Goal: Find specific page/section: Find specific page/section

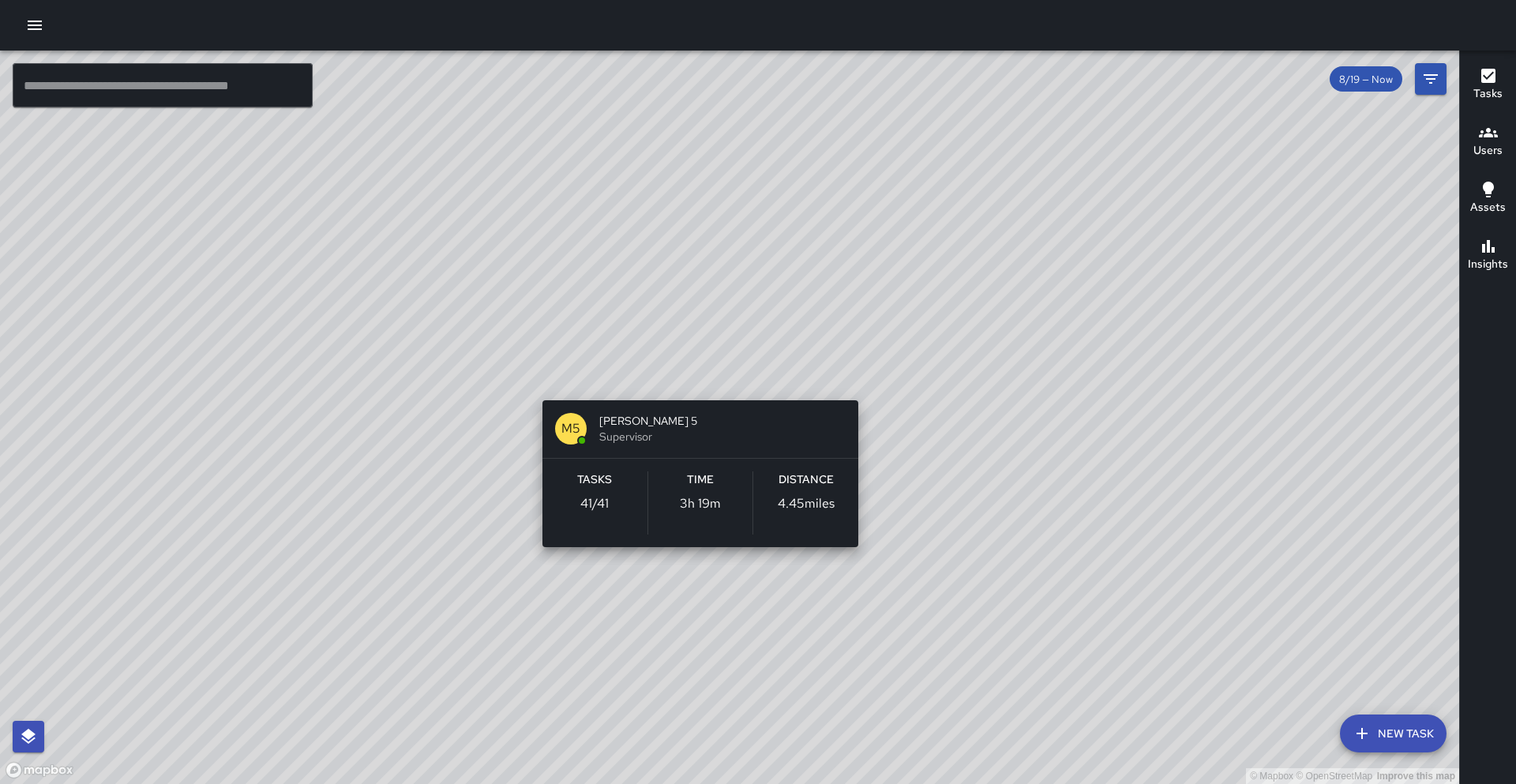
click at [694, 380] on div "© Mapbox © OpenStreetMap Improve this map M5 [PERSON_NAME] 5 Supervisor Tasks 4…" at bounding box center [729, 417] width 1459 height 734
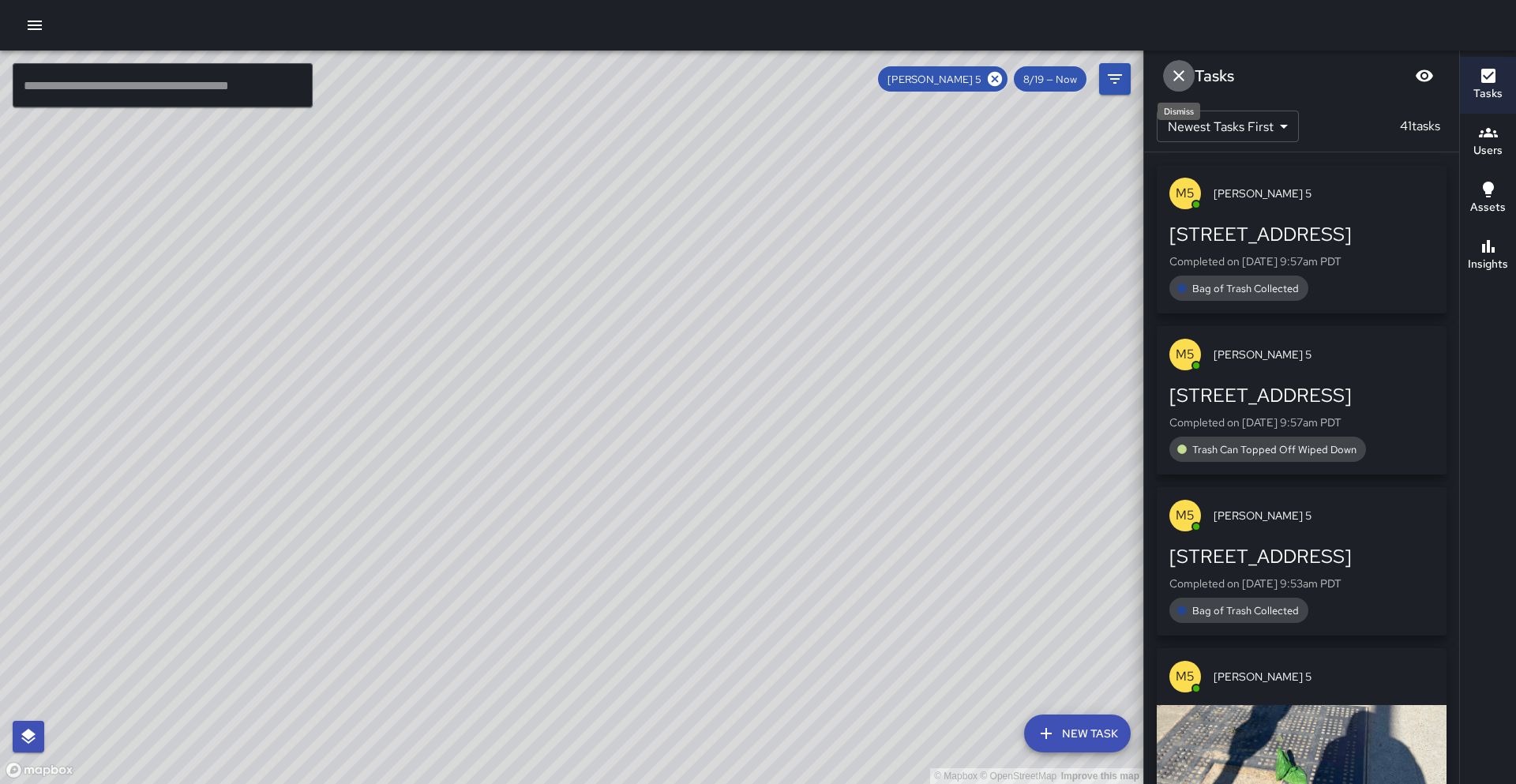
click at [1175, 79] on icon "Dismiss" at bounding box center [1178, 76] width 19 height 19
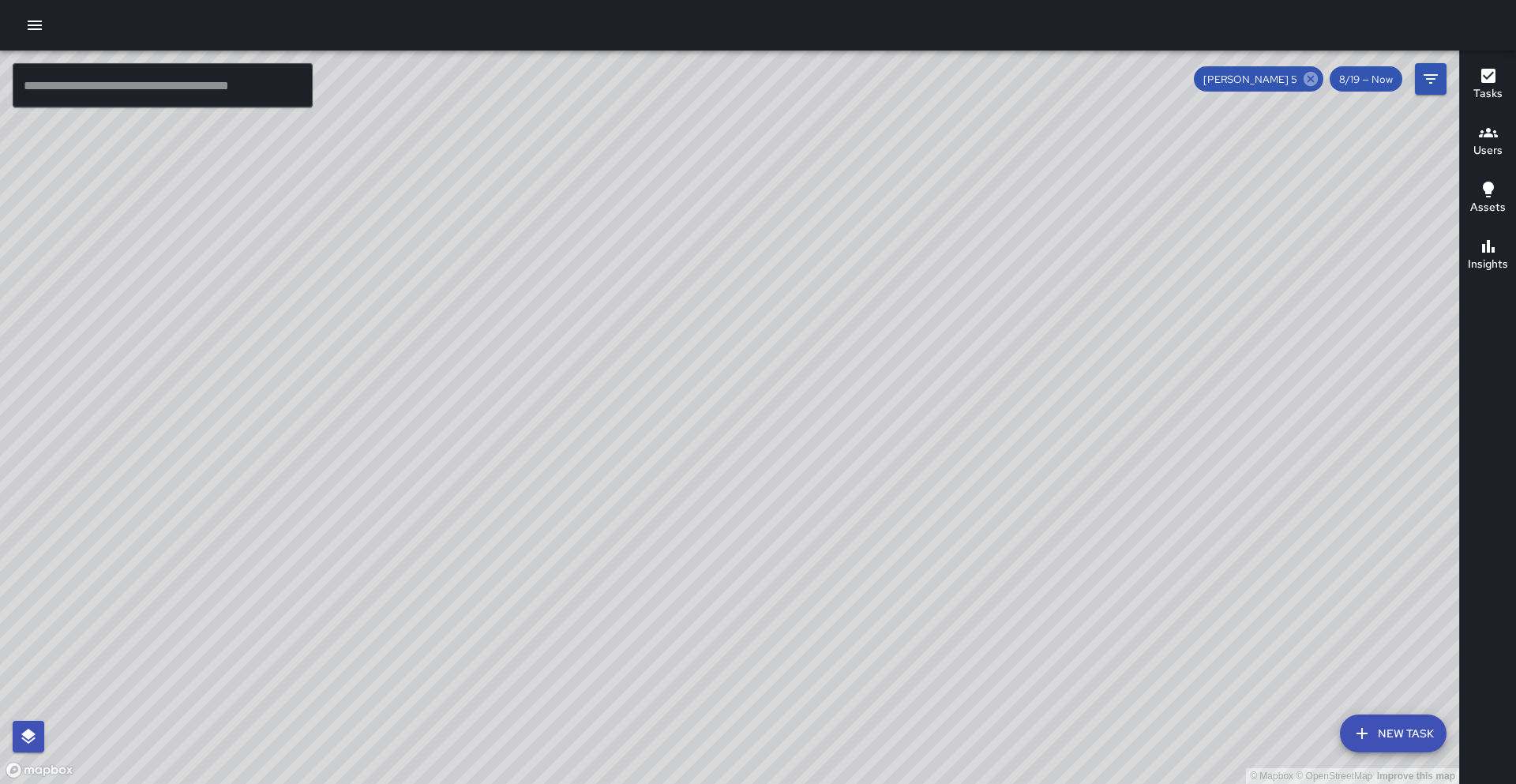
click at [1316, 84] on icon at bounding box center [1311, 79] width 15 height 15
click at [40, 74] on input "text" at bounding box center [162, 85] width 300 height 44
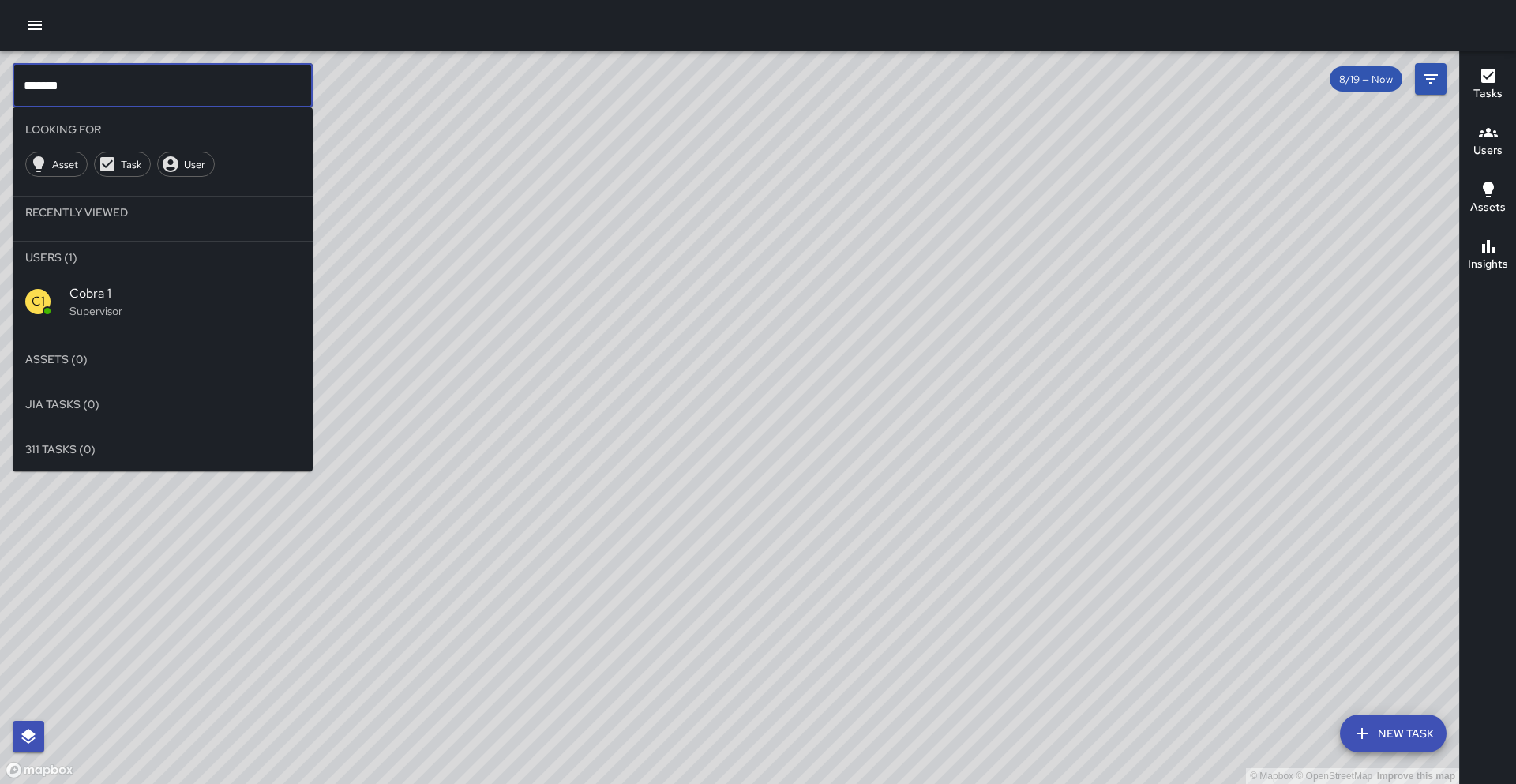
type input "*******"
click at [127, 294] on span "Cobra 1" at bounding box center [184, 293] width 231 height 19
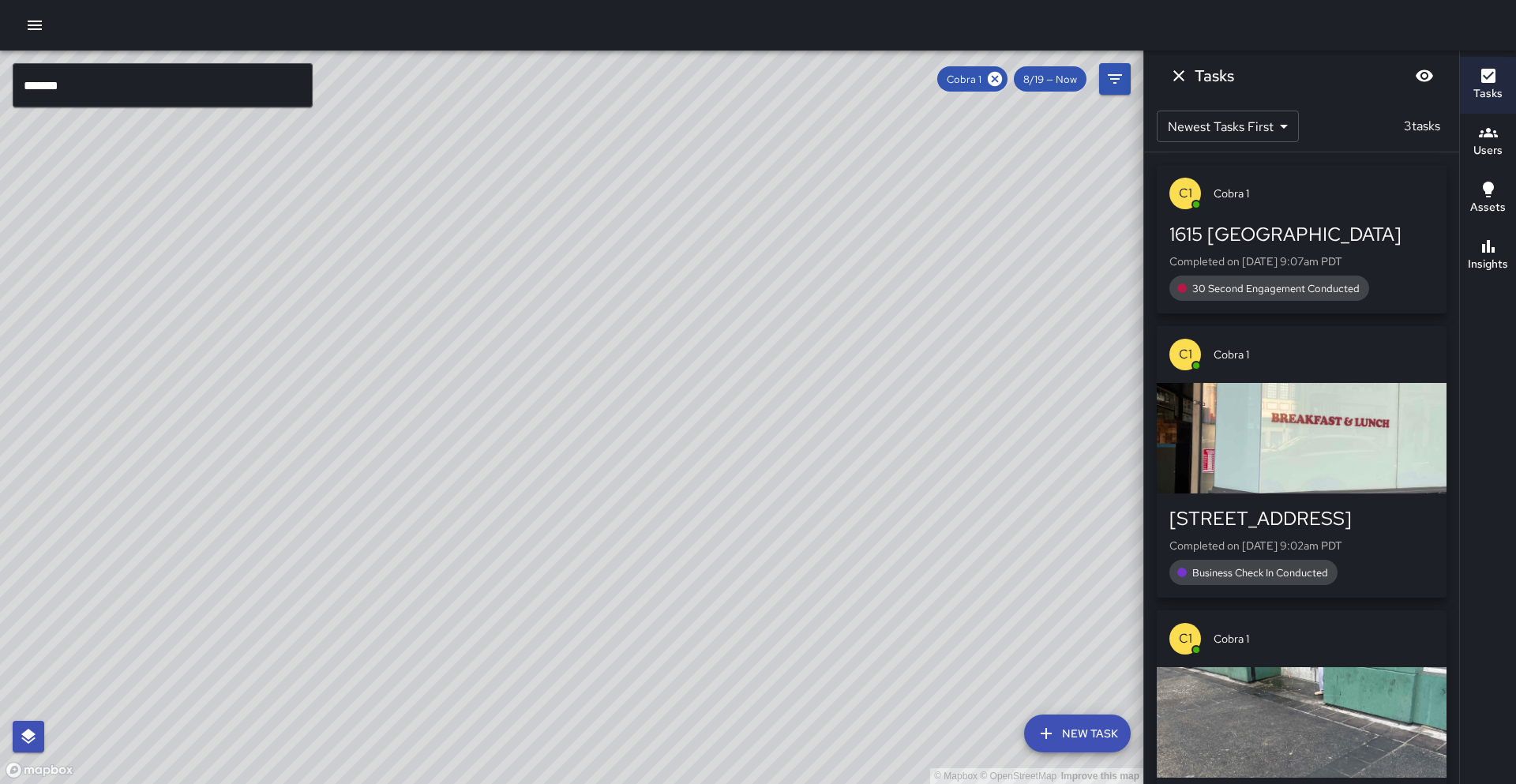
drag, startPoint x: 606, startPoint y: 469, endPoint x: 553, endPoint y: 387, distance: 97.6
click at [553, 387] on div "© Mapbox © OpenStreetMap Improve this map" at bounding box center [571, 417] width 1144 height 734
click at [998, 77] on icon at bounding box center [995, 79] width 15 height 15
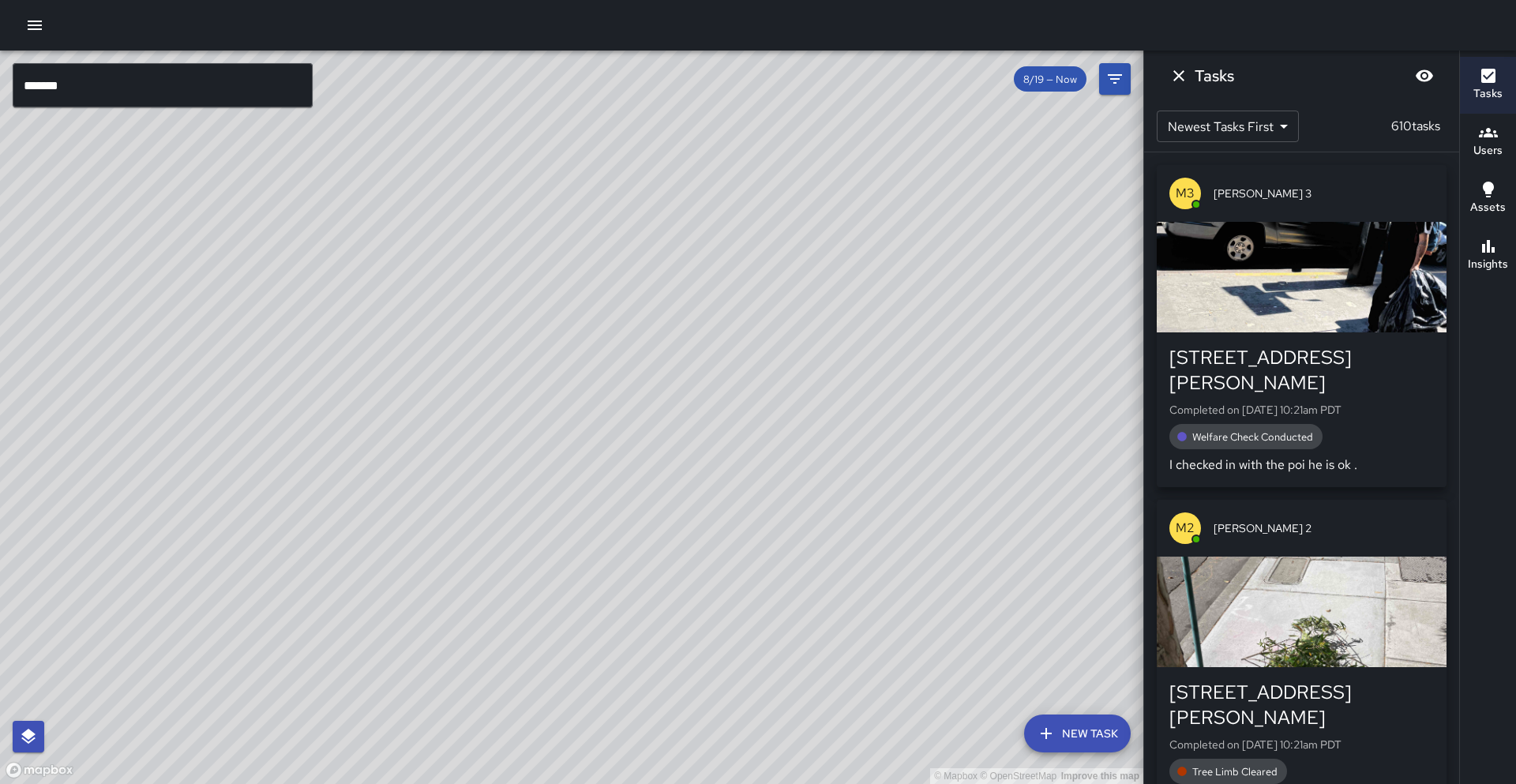
drag, startPoint x: 585, startPoint y: 287, endPoint x: 566, endPoint y: 312, distance: 31.4
click at [576, 302] on div "© Mapbox © OpenStreetMap Improve this map" at bounding box center [571, 417] width 1144 height 734
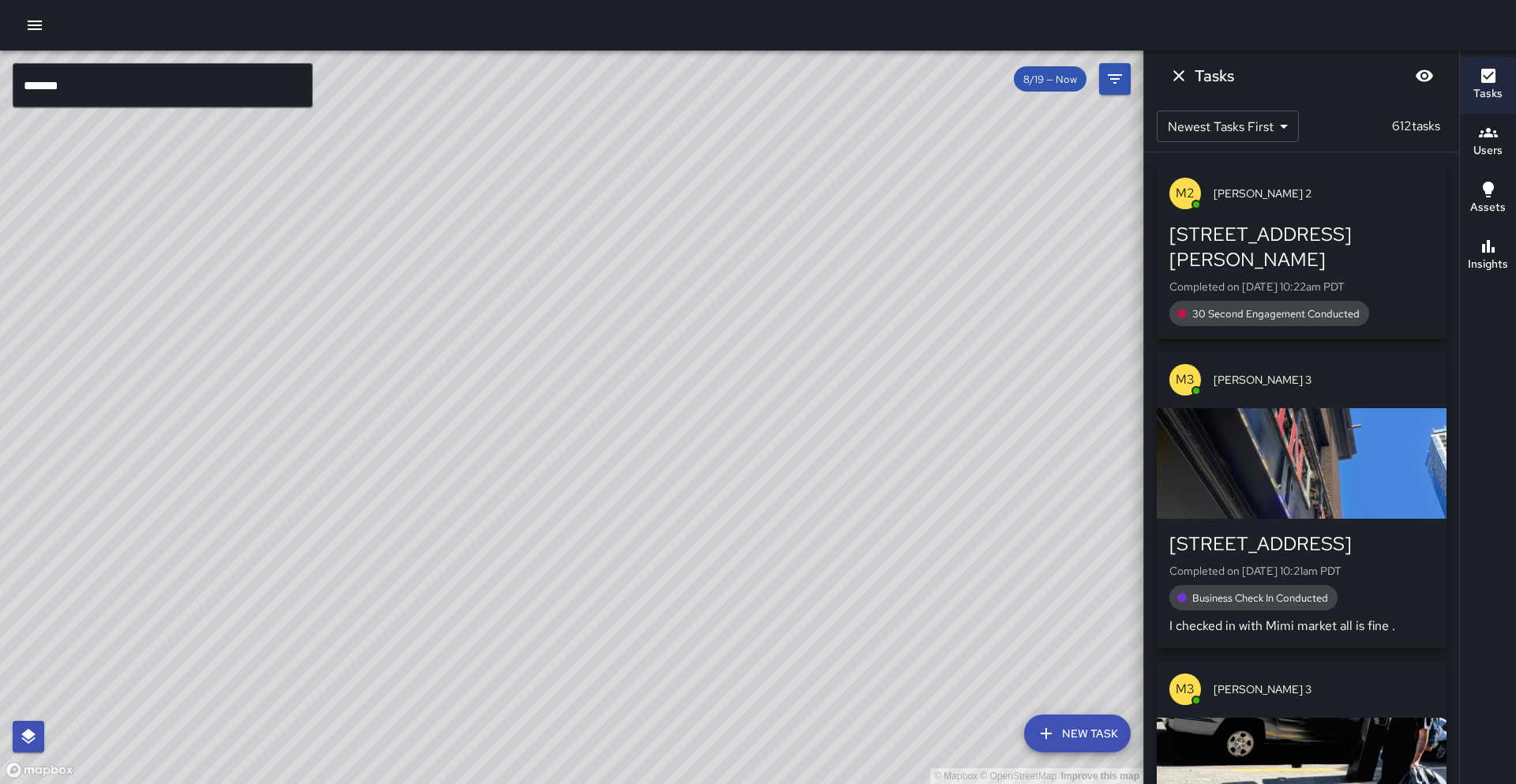
drag, startPoint x: 636, startPoint y: 193, endPoint x: 572, endPoint y: 296, distance: 121.3
click at [591, 309] on div "© Mapbox © OpenStreetMap Improve this map" at bounding box center [571, 417] width 1144 height 734
drag, startPoint x: 532, startPoint y: 225, endPoint x: 584, endPoint y: 353, distance: 138.2
click at [583, 353] on div "© Mapbox © OpenStreetMap Improve this map" at bounding box center [571, 417] width 1144 height 734
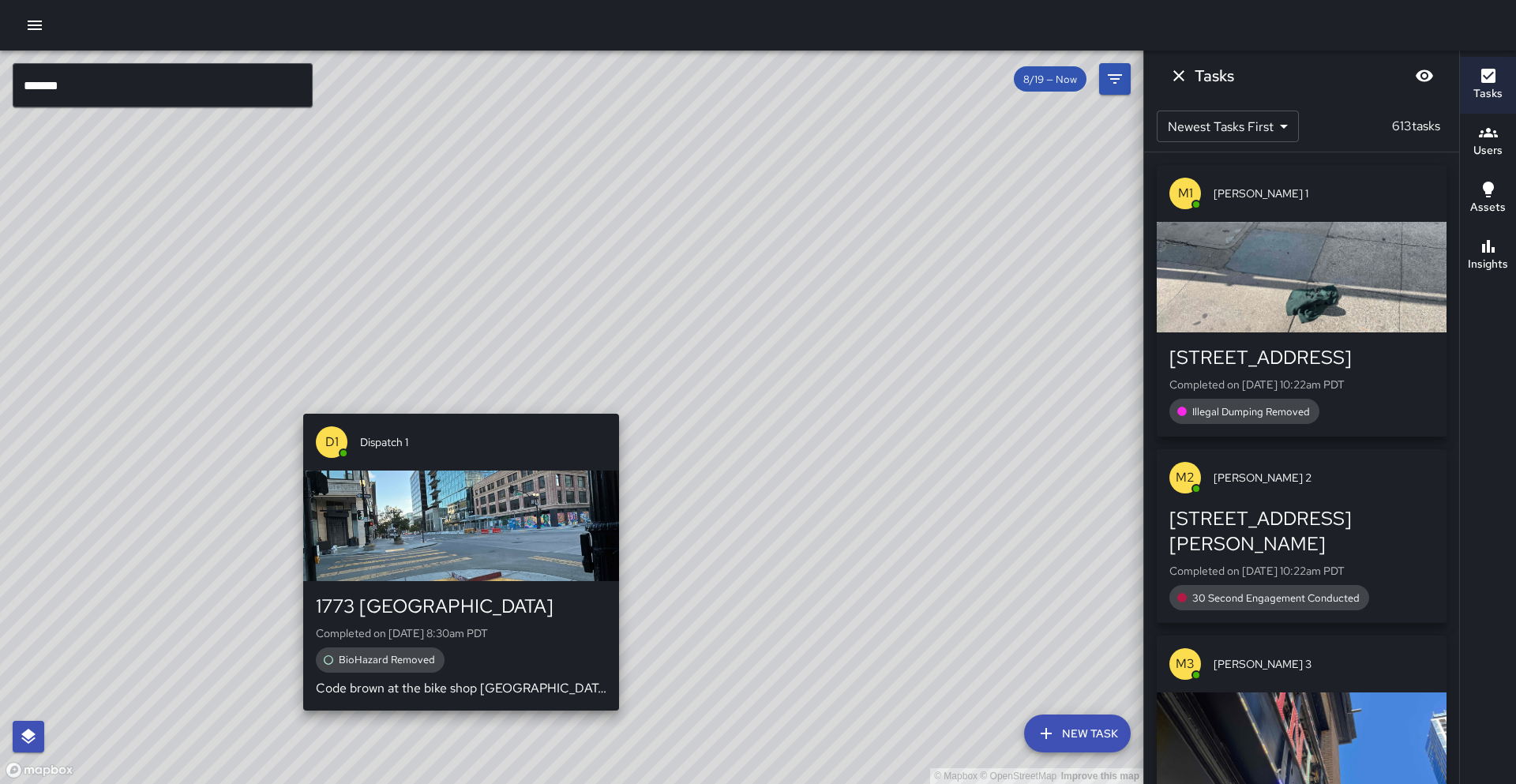
click at [459, 407] on div "D1 Dispatch 1 1773 Broadway Completed on 8/19/2025, 8:30am PDT BioHazard Remove…" at bounding box center [461, 561] width 329 height 309
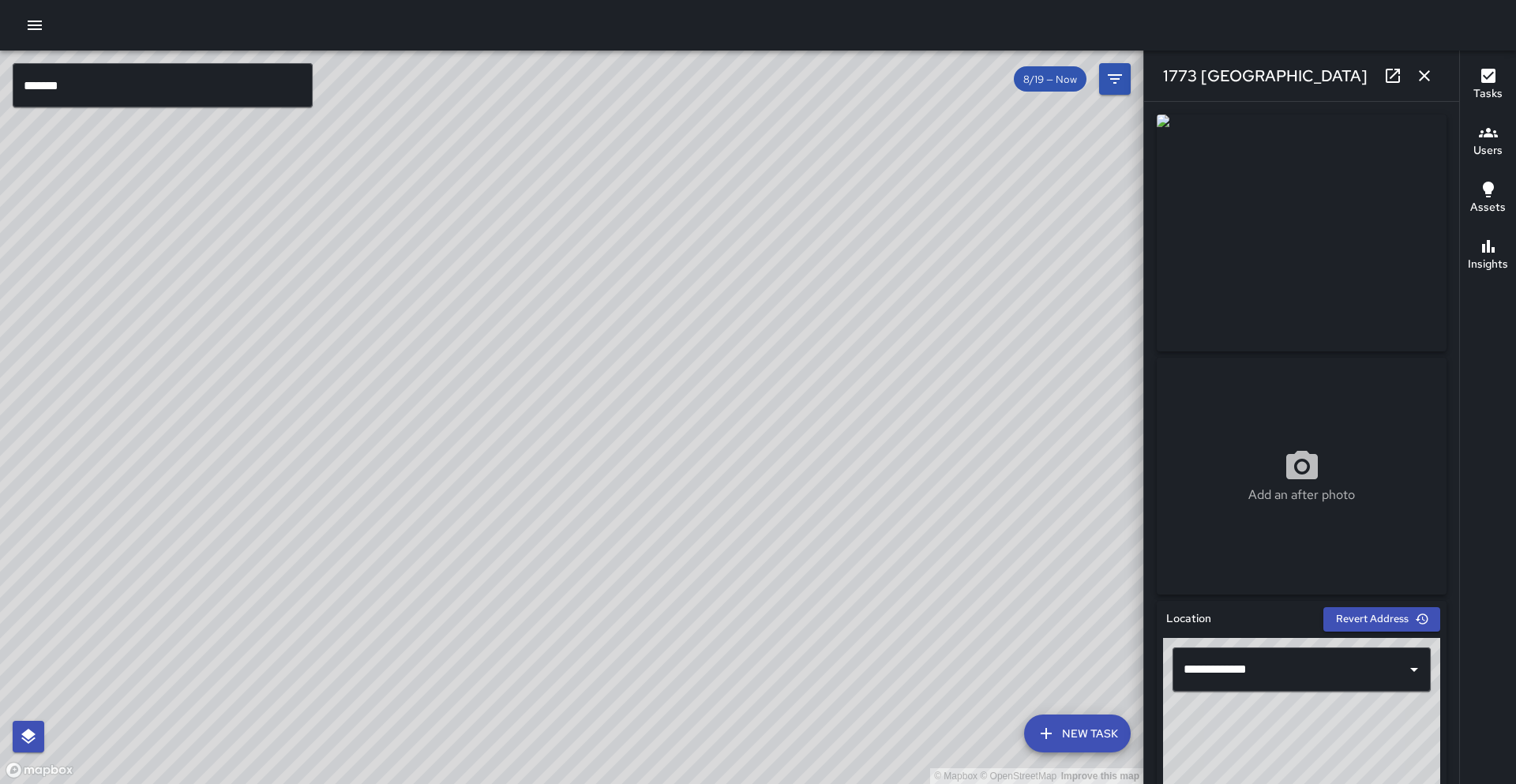
click at [1383, 86] on link at bounding box center [1393, 76] width 32 height 32
click at [521, 485] on div "© Mapbox © OpenStreetMap Improve this map" at bounding box center [571, 417] width 1144 height 734
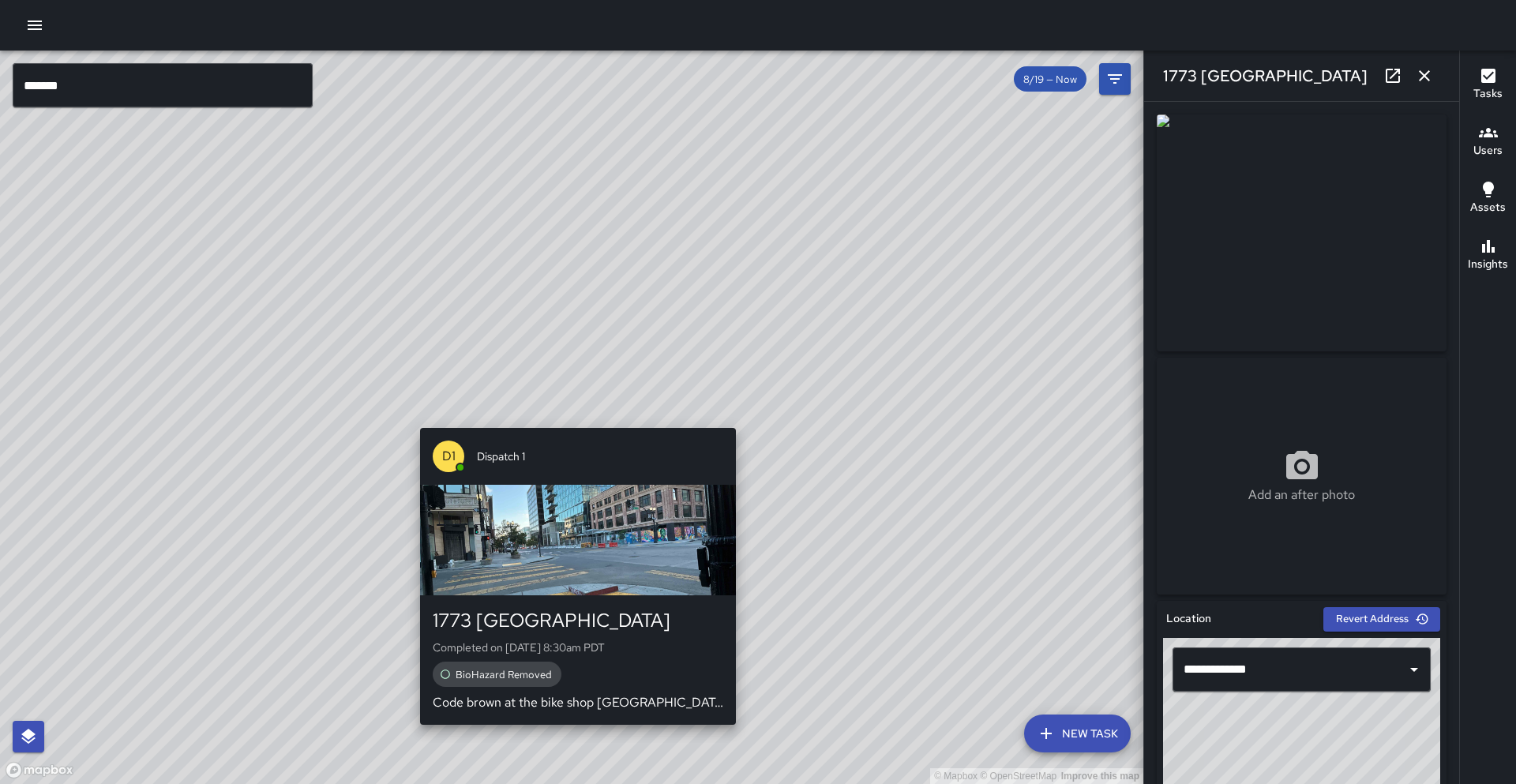
click at [577, 419] on div "© Mapbox © OpenStreetMap Improve this map D1 Dispatch 1 1773 Broadway Completed…" at bounding box center [571, 417] width 1144 height 734
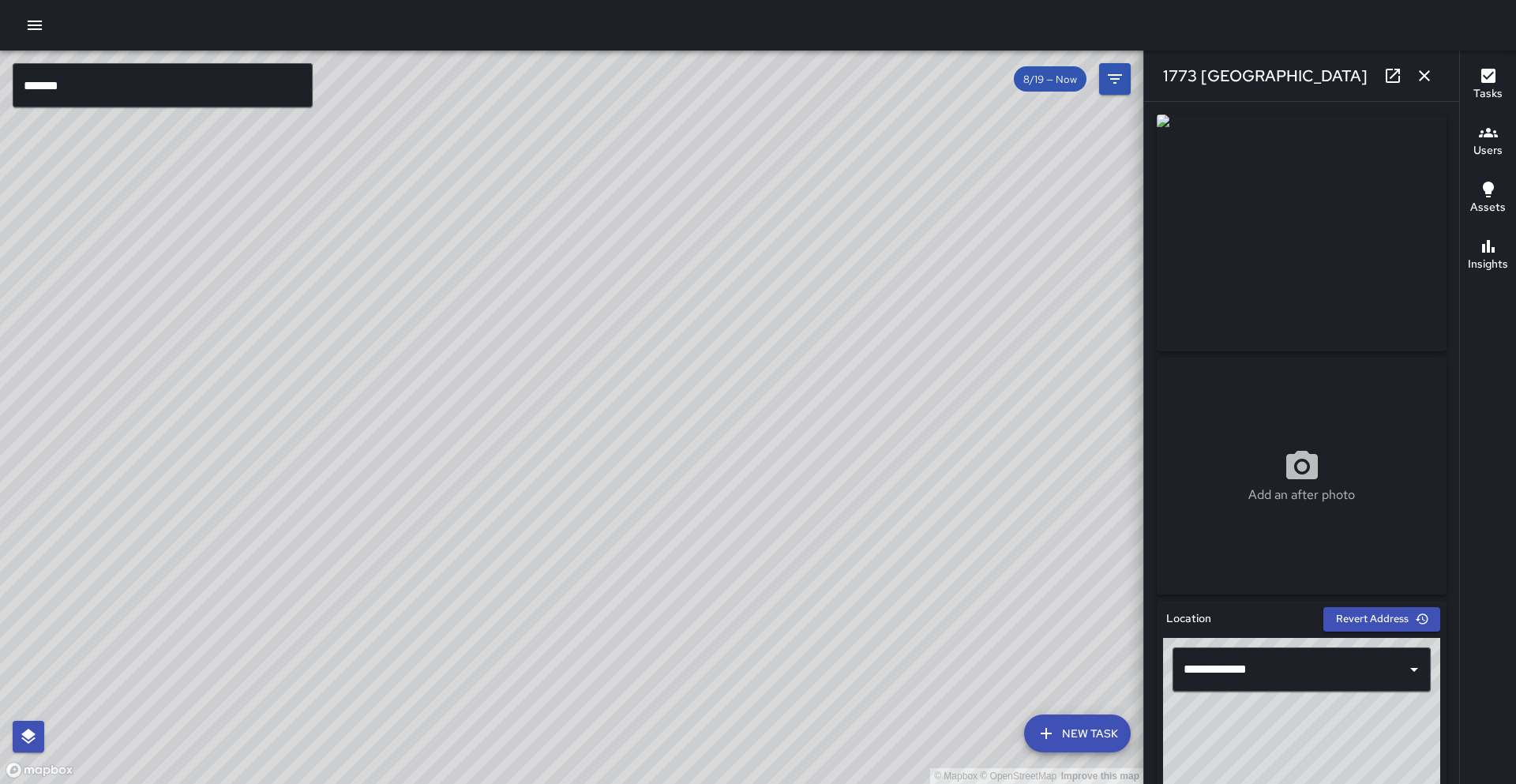
click at [1191, 233] on img at bounding box center [1302, 233] width 290 height 237
click at [1275, 267] on img at bounding box center [1302, 233] width 290 height 237
click at [1287, 269] on img at bounding box center [1302, 233] width 290 height 237
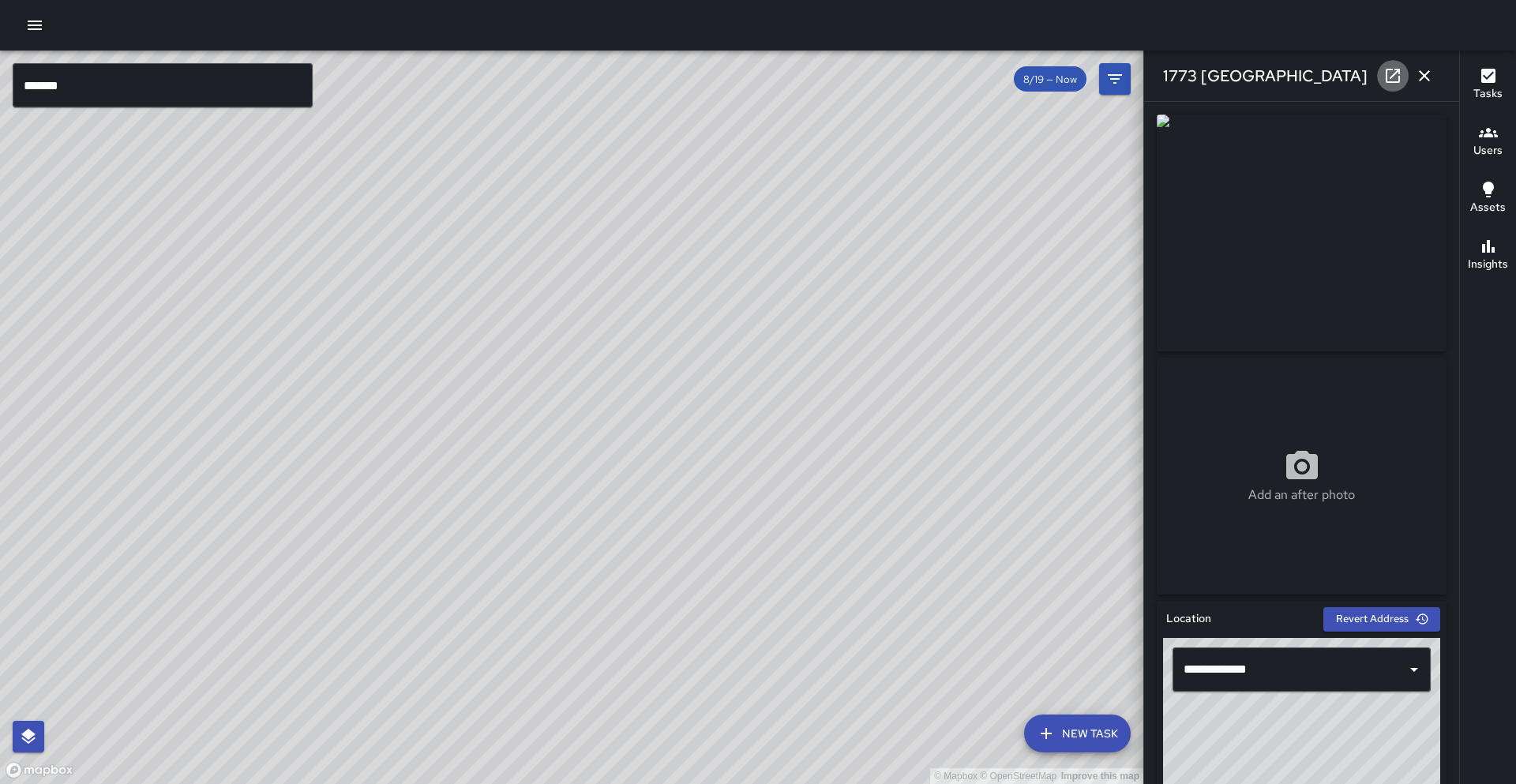
click at [1391, 81] on icon at bounding box center [1393, 76] width 15 height 15
click at [1416, 79] on icon "button" at bounding box center [1424, 76] width 19 height 19
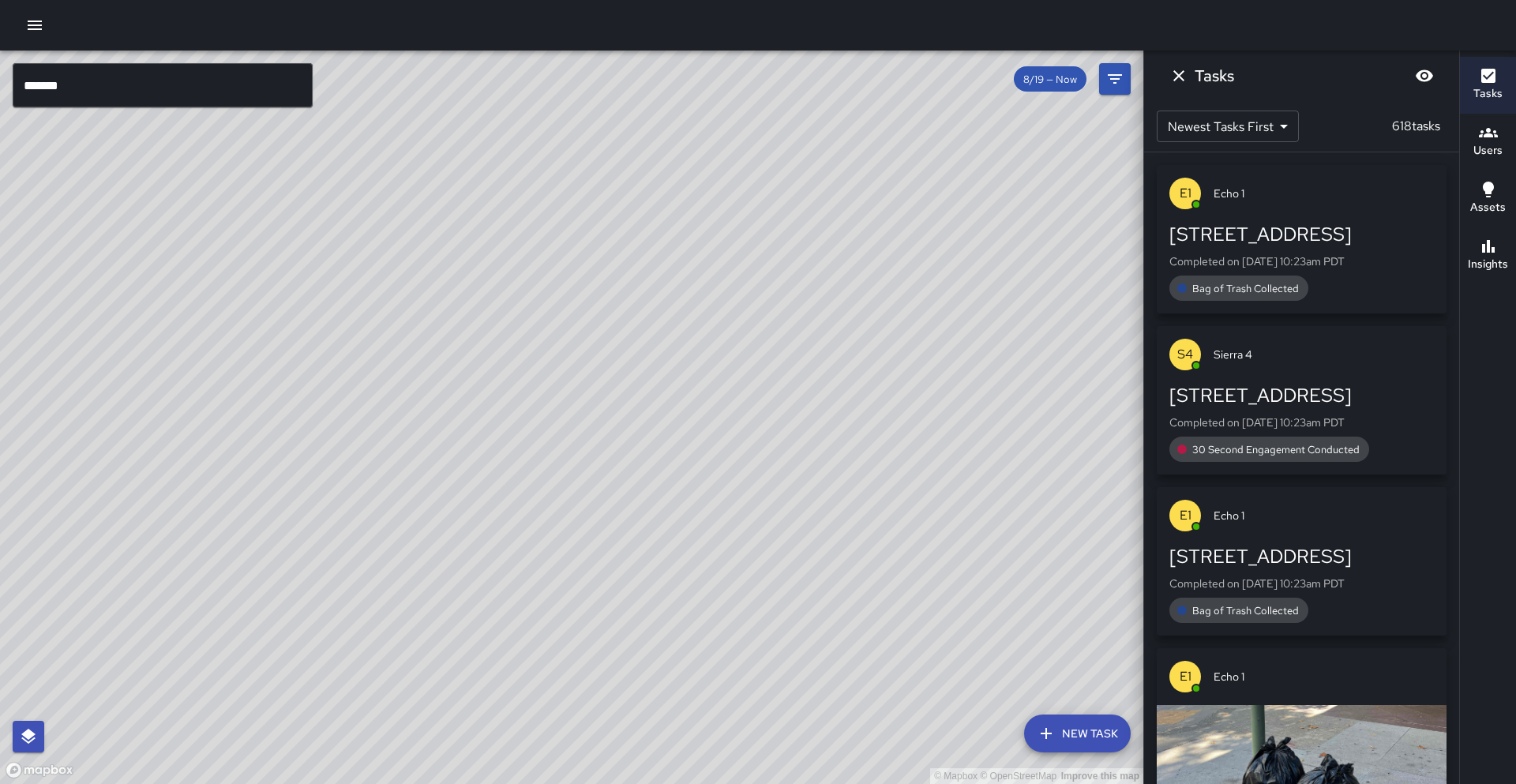
drag, startPoint x: 875, startPoint y: 245, endPoint x: 643, endPoint y: 292, distance: 236.7
click at [648, 301] on div "© Mapbox © OpenStreetMap Improve this map" at bounding box center [571, 417] width 1144 height 734
drag, startPoint x: 568, startPoint y: 332, endPoint x: 642, endPoint y: 234, distance: 122.8
click at [642, 234] on div "© Mapbox © OpenStreetMap Improve this map" at bounding box center [571, 417] width 1144 height 734
drag, startPoint x: 462, startPoint y: 483, endPoint x: 510, endPoint y: 387, distance: 107.3
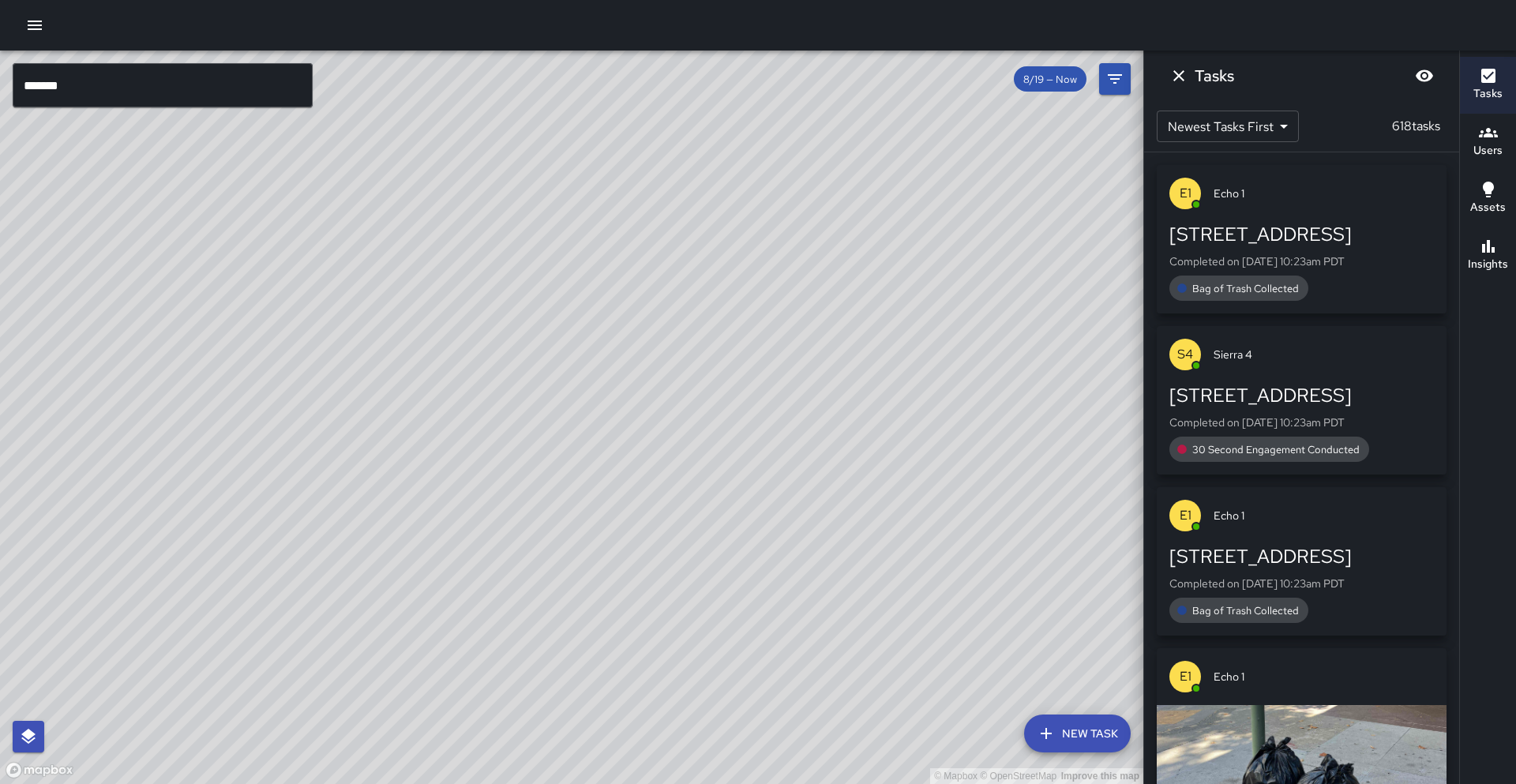
click at [510, 387] on div "© Mapbox © OpenStreetMap Improve this map" at bounding box center [571, 417] width 1144 height 734
drag, startPoint x: 458, startPoint y: 521, endPoint x: 544, endPoint y: 358, distance: 184.3
click at [544, 358] on div "© Mapbox © OpenStreetMap Improve this map" at bounding box center [571, 417] width 1144 height 734
drag, startPoint x: 537, startPoint y: 387, endPoint x: 421, endPoint y: 562, distance: 210.0
click at [421, 562] on div "© Mapbox © OpenStreetMap Improve this map" at bounding box center [571, 417] width 1144 height 734
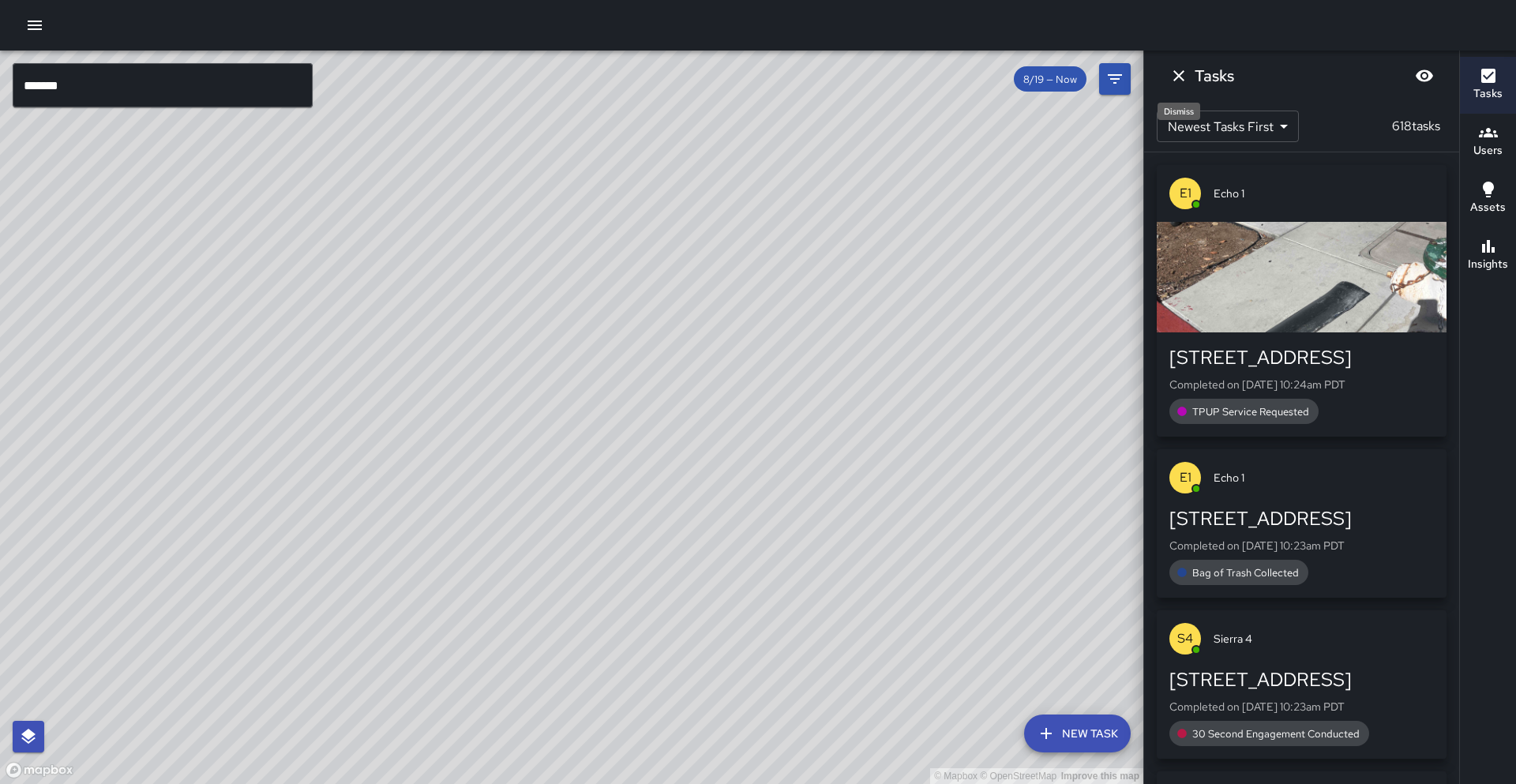
click at [1183, 89] on button "Dismiss" at bounding box center [1178, 76] width 32 height 32
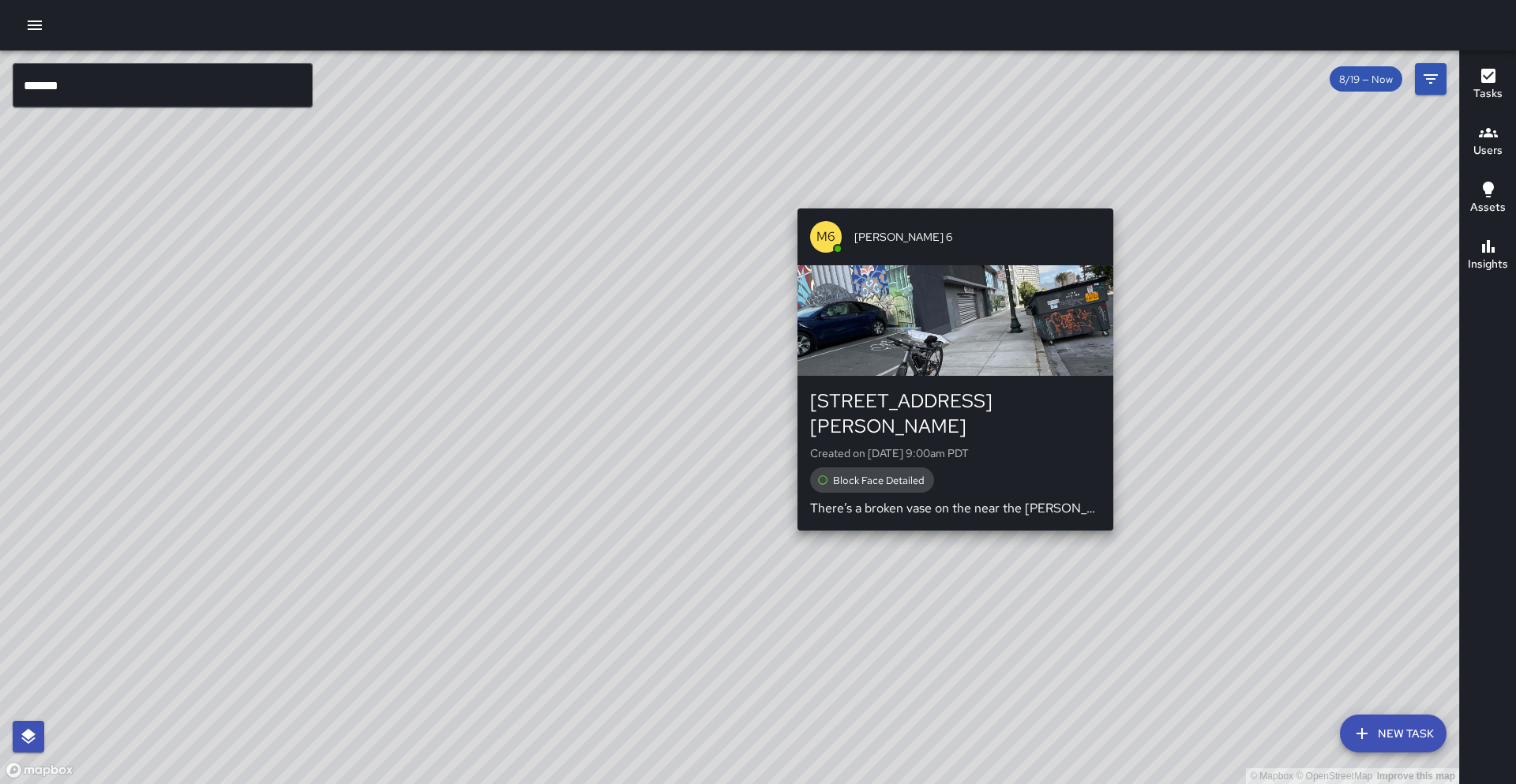
click at [1069, 361] on div "button" at bounding box center [956, 320] width 316 height 110
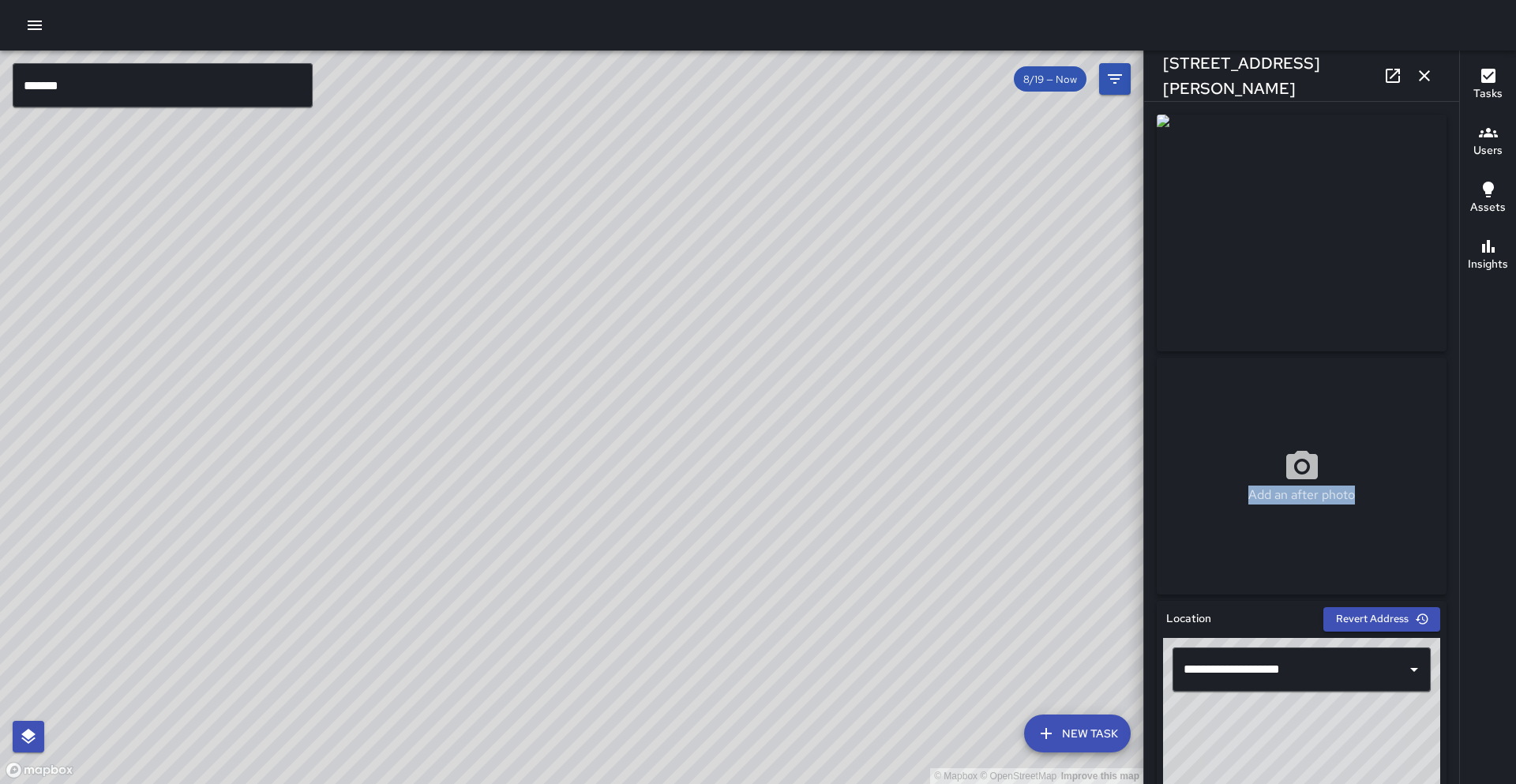
drag, startPoint x: 1277, startPoint y: 593, endPoint x: 1271, endPoint y: 484, distance: 109.2
click at [1274, 483] on div "Add an after photo" at bounding box center [1302, 476] width 290 height 237
click at [1427, 74] on icon "button" at bounding box center [1424, 76] width 19 height 19
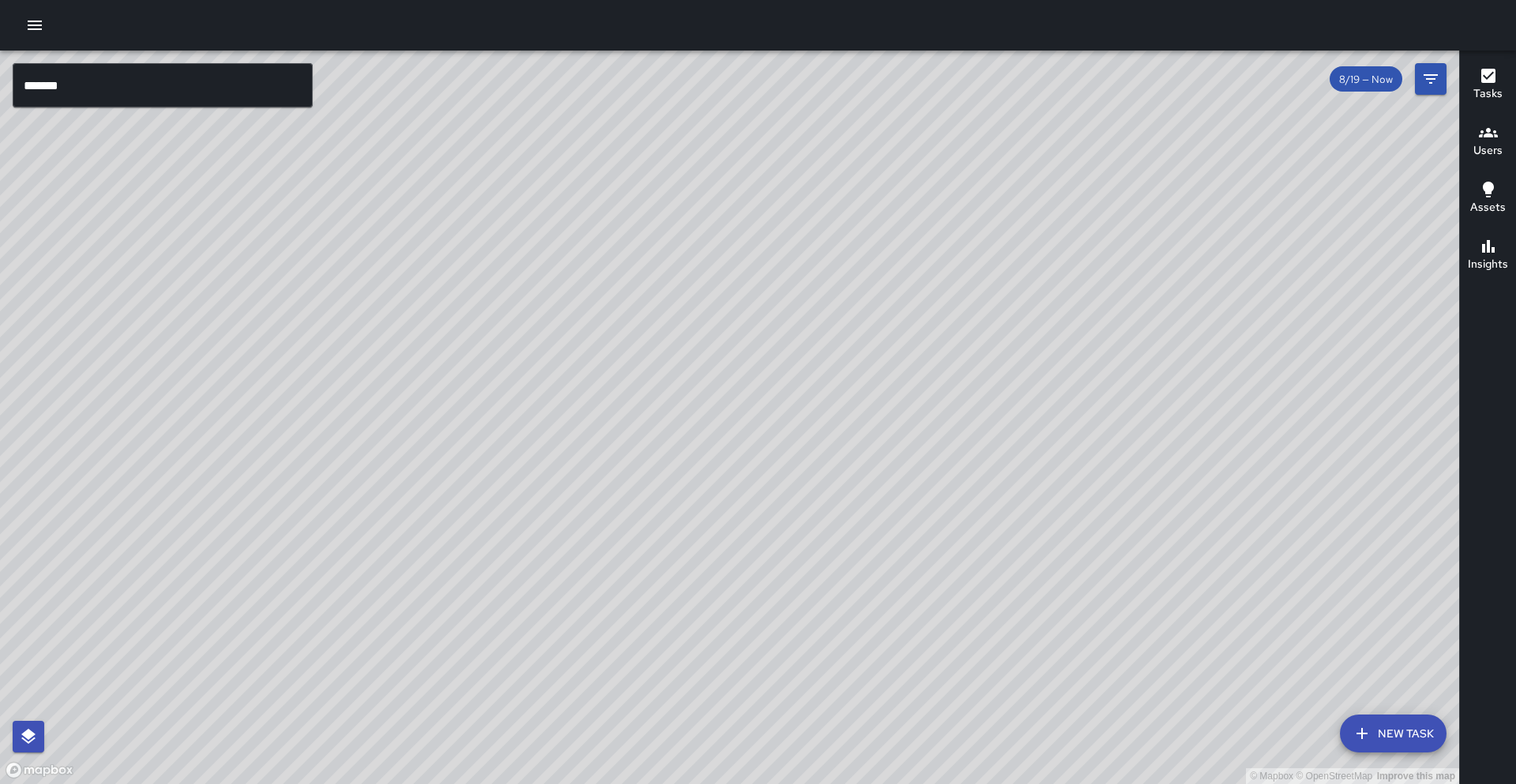
drag, startPoint x: 407, startPoint y: 523, endPoint x: 601, endPoint y: 436, distance: 212.6
click at [601, 436] on div "© Mapbox © OpenStreetMap Improve this map" at bounding box center [729, 417] width 1459 height 734
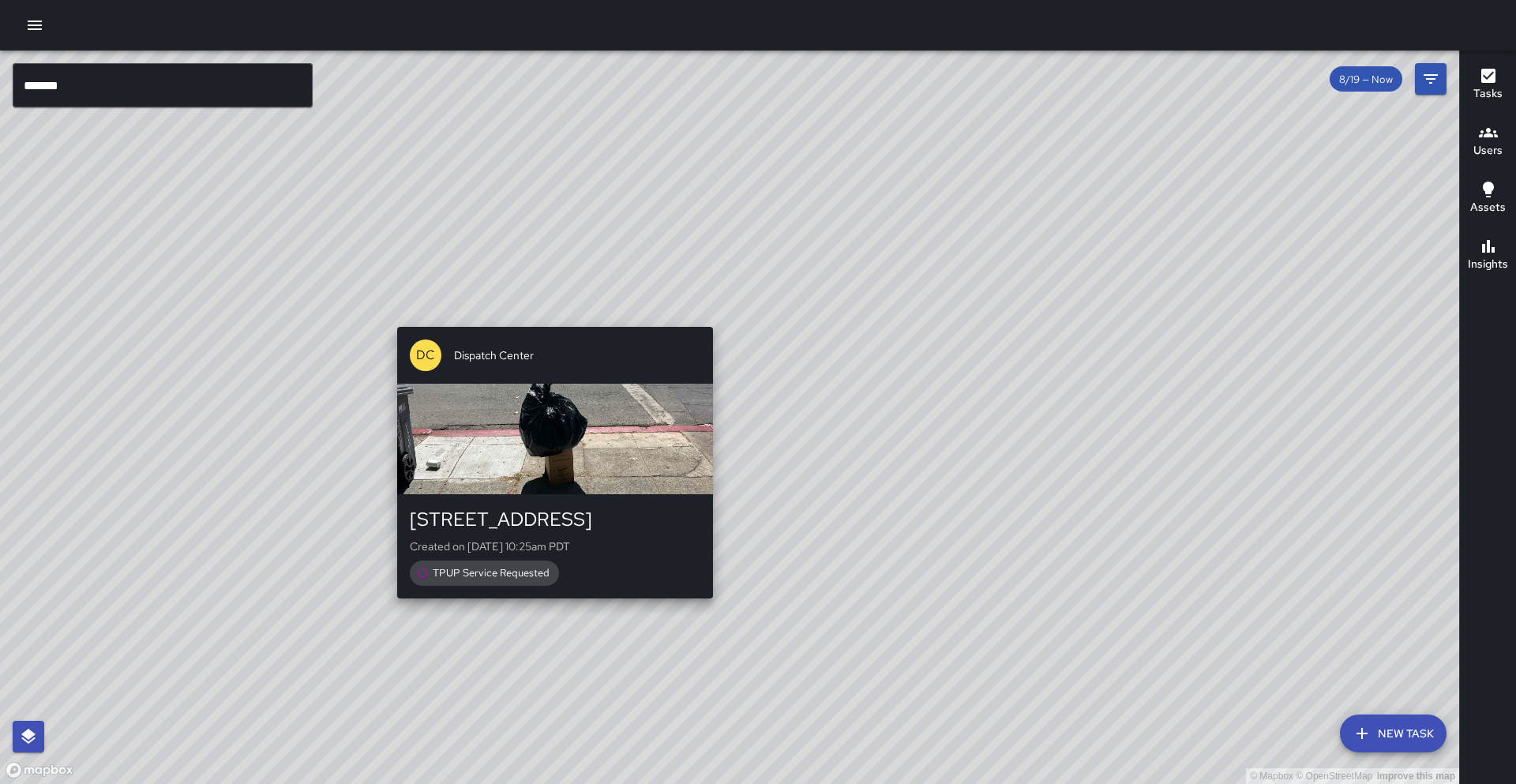
click at [557, 369] on div "DC Dispatch Center" at bounding box center [555, 355] width 316 height 57
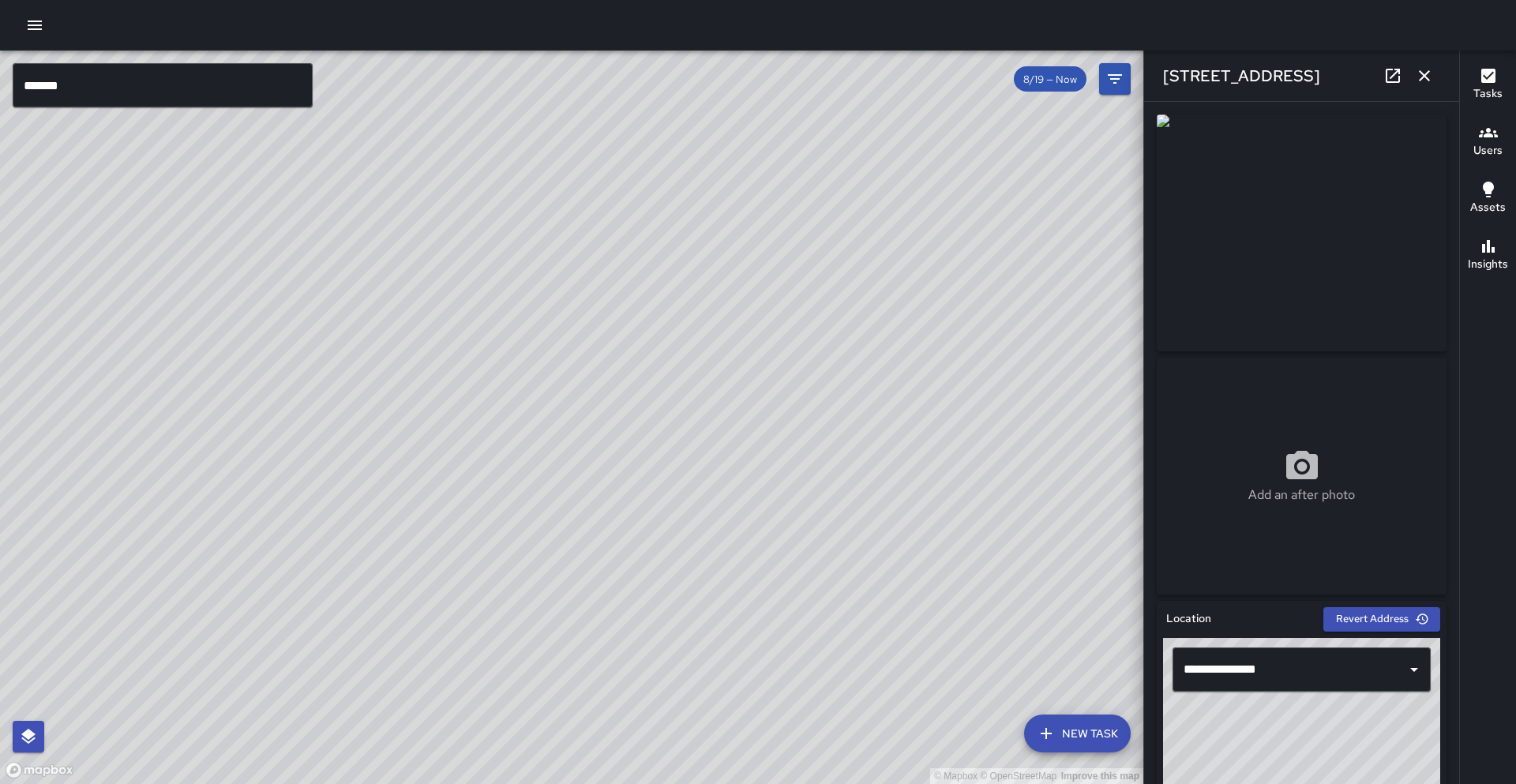
click at [1433, 79] on icon "button" at bounding box center [1424, 76] width 19 height 19
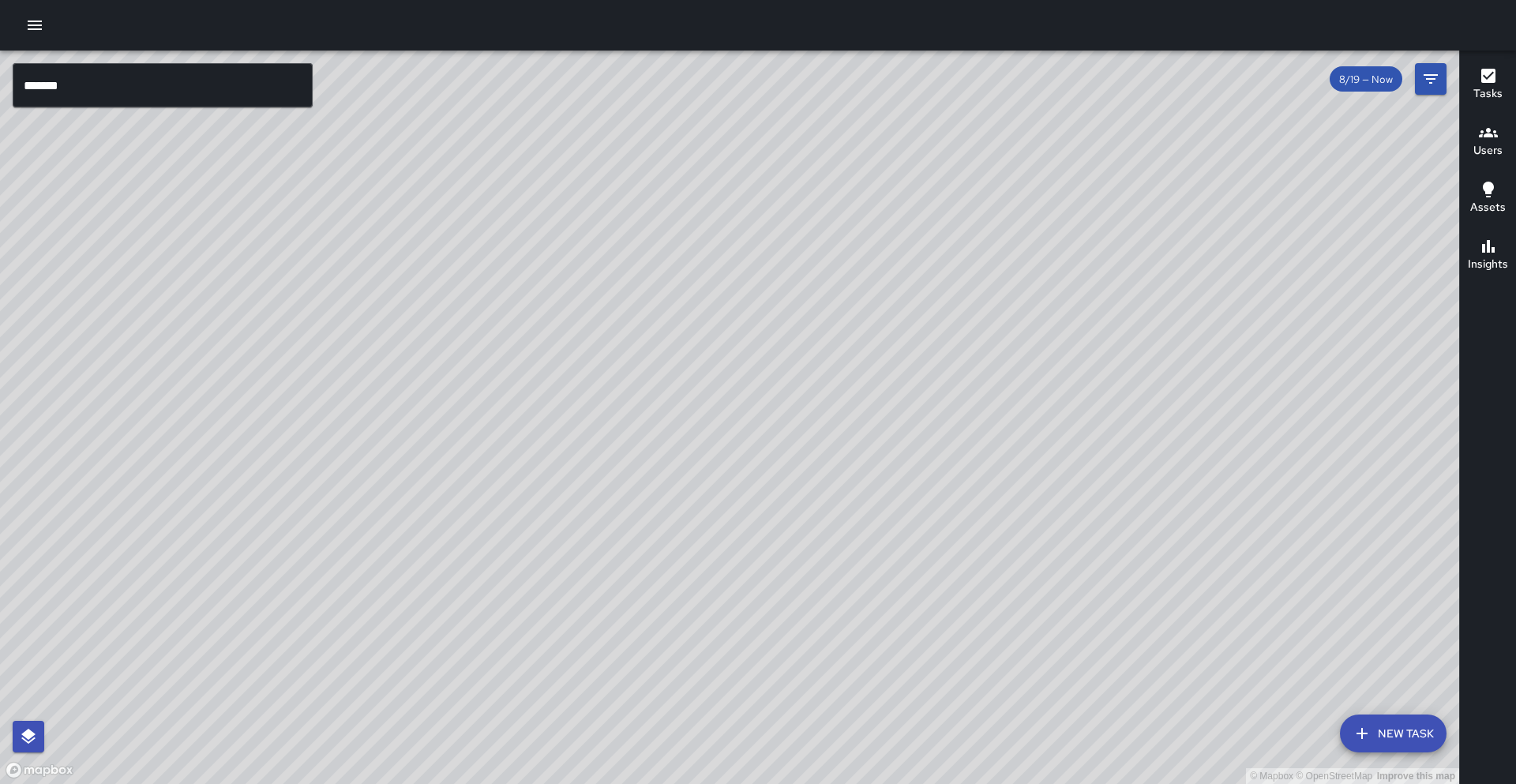
drag, startPoint x: 348, startPoint y: 373, endPoint x: 465, endPoint y: 272, distance: 154.6
click at [465, 272] on div "© Mapbox © OpenStreetMap Improve this map" at bounding box center [729, 417] width 1459 height 734
drag, startPoint x: 413, startPoint y: 361, endPoint x: 510, endPoint y: 621, distance: 277.5
click at [510, 621] on div "© Mapbox © OpenStreetMap Improve this map" at bounding box center [729, 417] width 1459 height 734
drag, startPoint x: 615, startPoint y: 433, endPoint x: 600, endPoint y: 691, distance: 258.4
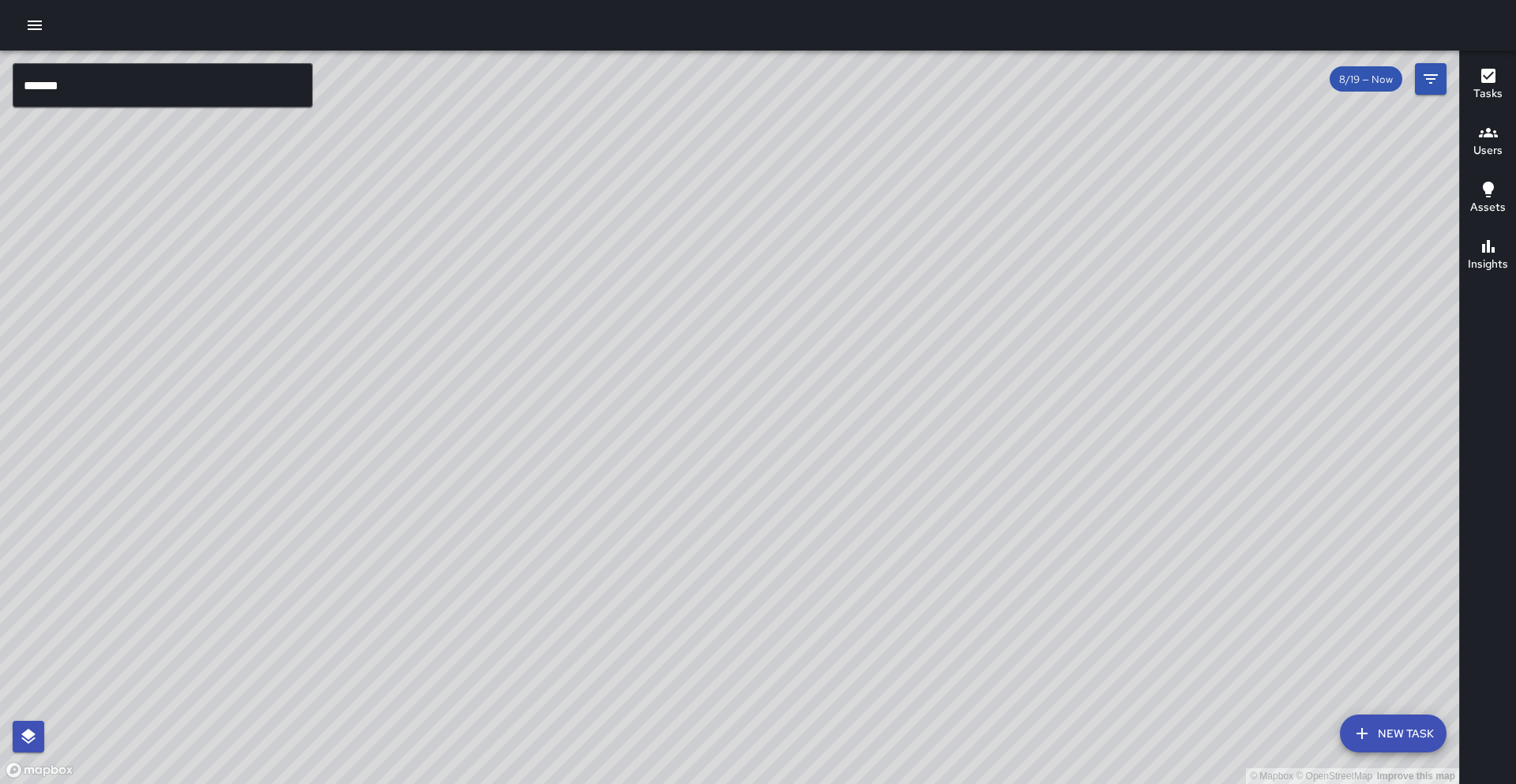
click at [600, 691] on div "© Mapbox © OpenStreetMap Improve this map" at bounding box center [729, 417] width 1459 height 734
drag, startPoint x: 684, startPoint y: 249, endPoint x: 628, endPoint y: 351, distance: 116.4
click at [518, 424] on div "© Mapbox © OpenStreetMap Improve this map" at bounding box center [729, 417] width 1459 height 734
drag, startPoint x: 777, startPoint y: 202, endPoint x: 628, endPoint y: 395, distance: 243.8
click at [629, 395] on div "© Mapbox © OpenStreetMap Improve this map" at bounding box center [729, 417] width 1459 height 734
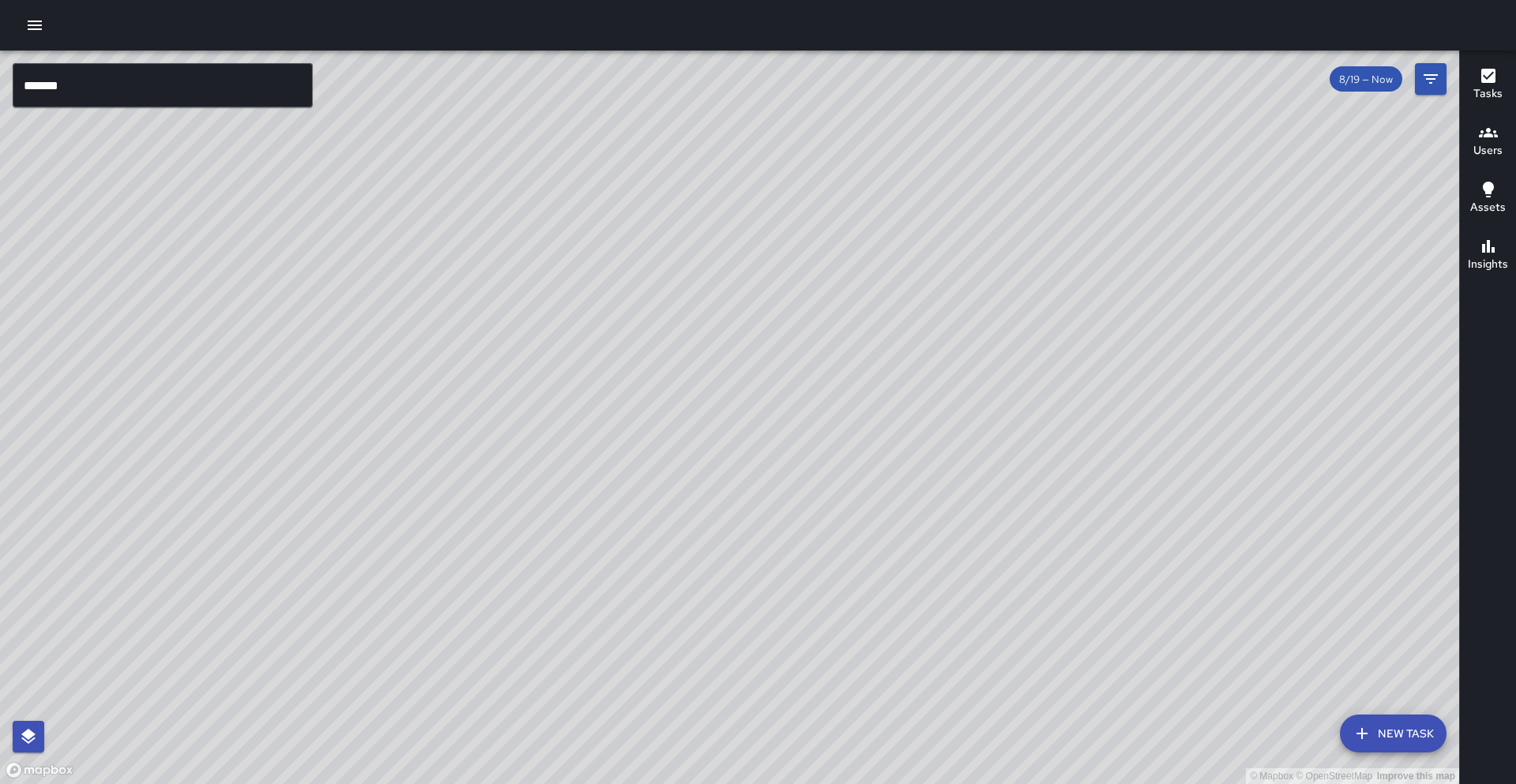
drag, startPoint x: 517, startPoint y: 236, endPoint x: 469, endPoint y: 301, distance: 80.8
click at [469, 301] on div "© Mapbox © OpenStreetMap Improve this map" at bounding box center [729, 417] width 1459 height 734
drag, startPoint x: 431, startPoint y: 541, endPoint x: 524, endPoint y: 464, distance: 120.7
click at [524, 464] on div "© Mapbox © OpenStreetMap Improve this map" at bounding box center [729, 417] width 1459 height 734
drag, startPoint x: 418, startPoint y: 549, endPoint x: 502, endPoint y: 450, distance: 129.8
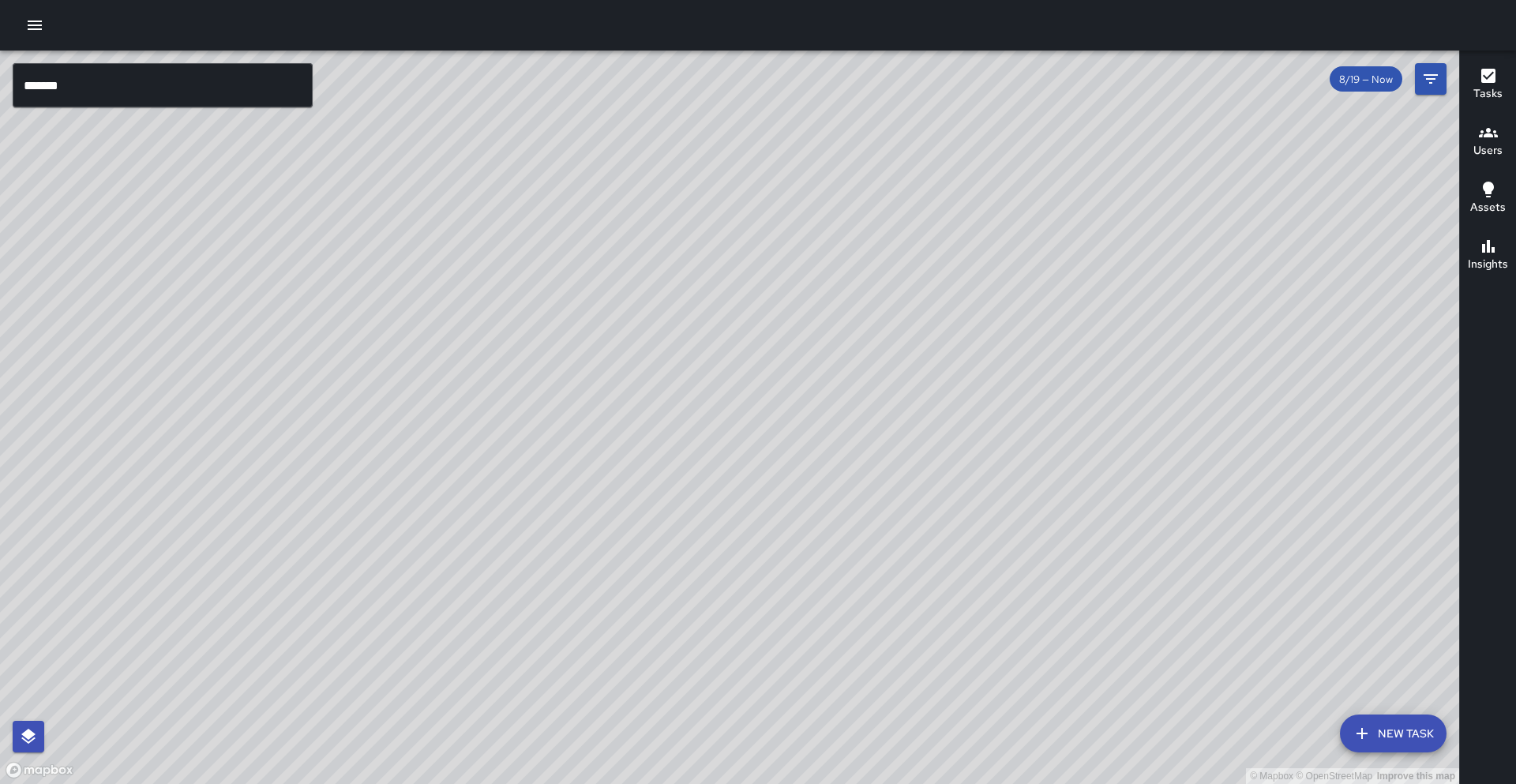
click at [502, 450] on div "© Mapbox © OpenStreetMap Improve this map" at bounding box center [729, 417] width 1459 height 734
drag, startPoint x: 320, startPoint y: 576, endPoint x: 407, endPoint y: 441, distance: 160.6
click at [407, 441] on div "© Mapbox © OpenStreetMap Improve this map" at bounding box center [729, 417] width 1459 height 734
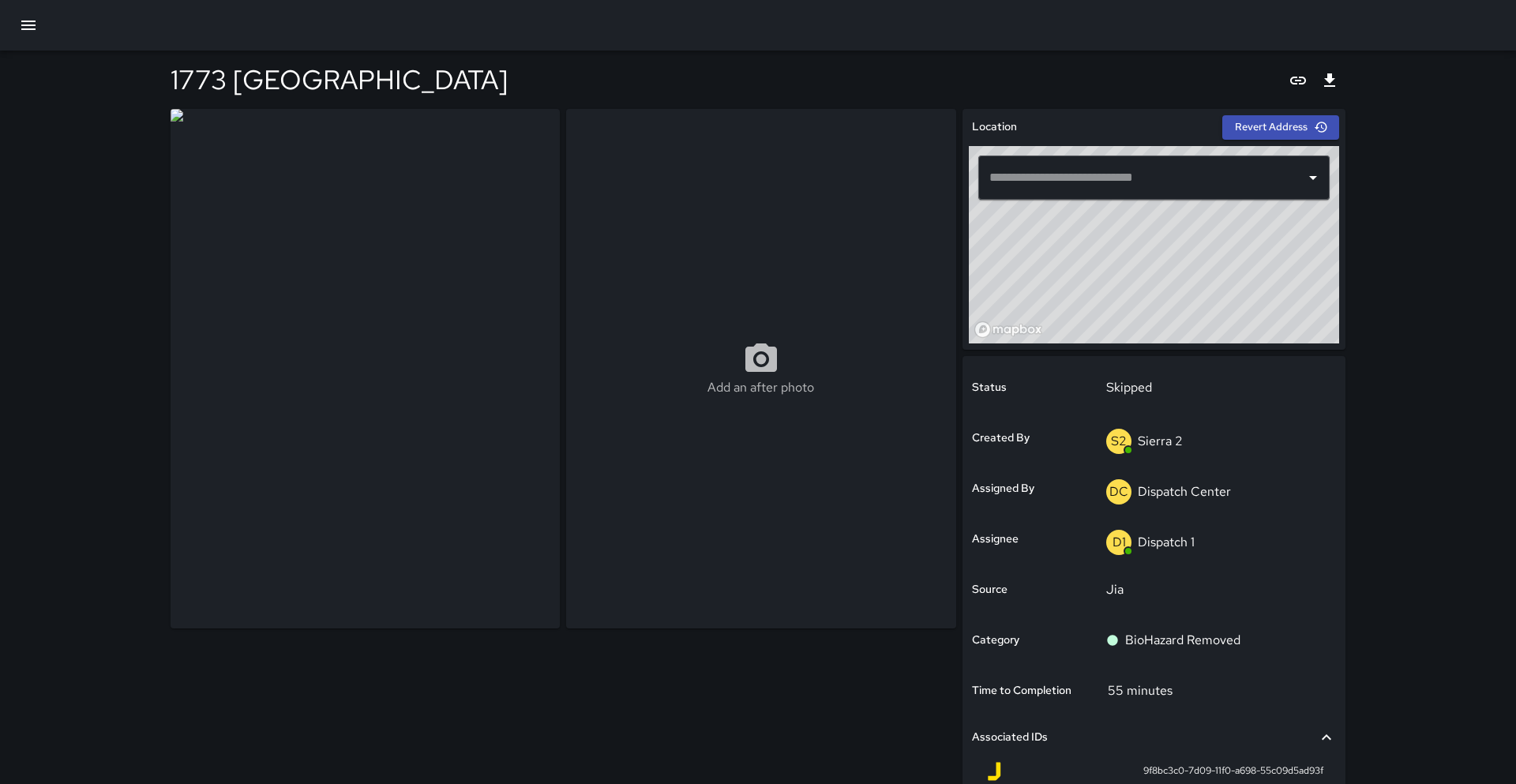
type input "**********"
